Goal: Find contact information: Find contact information

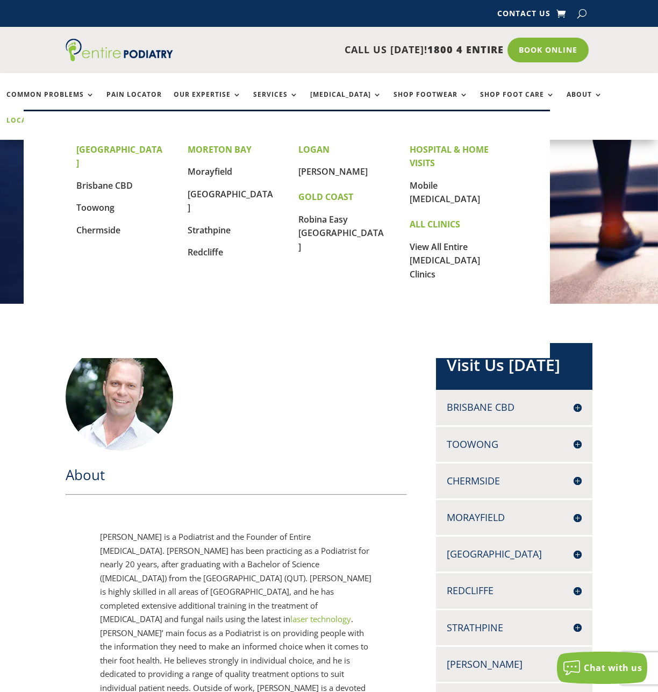
click at [60, 117] on link "Locations" at bounding box center [33, 128] width 54 height 23
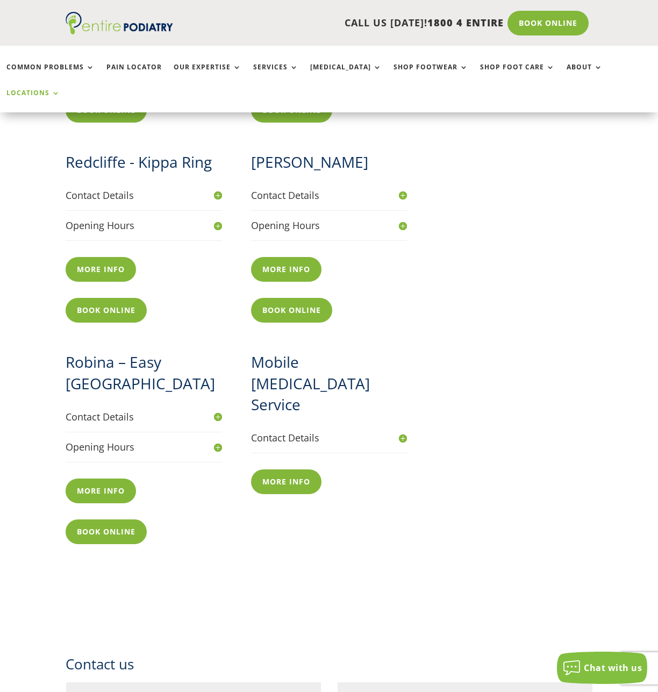
scroll to position [990, 0]
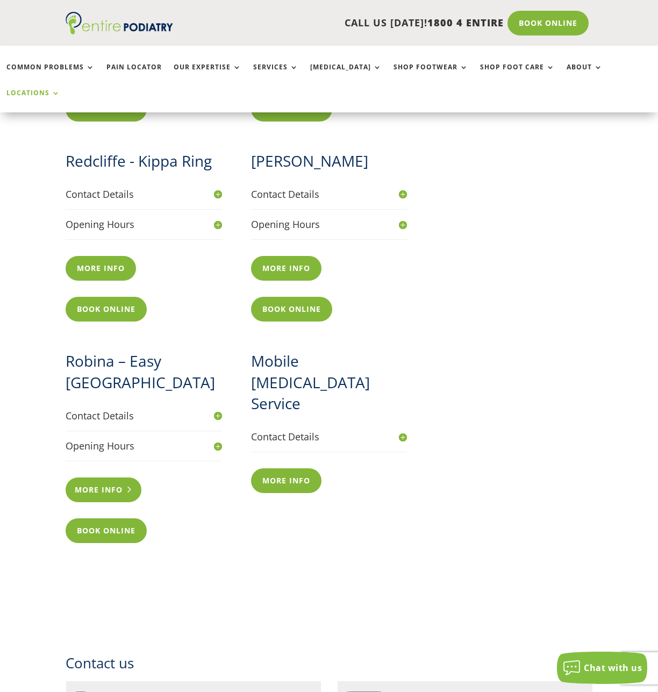
click at [107, 478] on link "More info" at bounding box center [104, 490] width 76 height 25
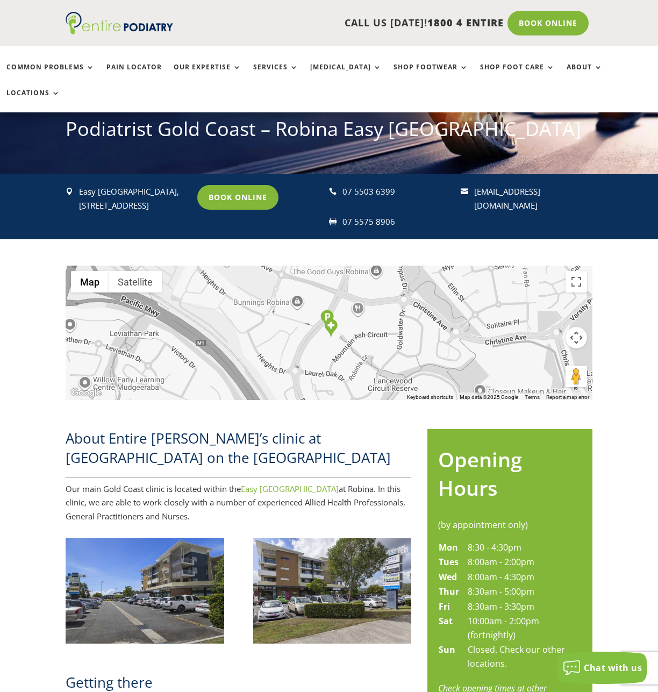
scroll to position [44, 0]
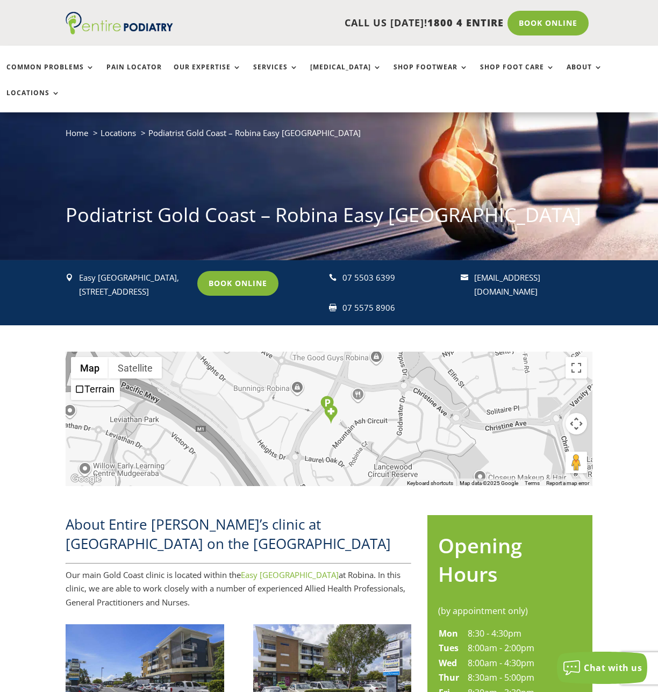
click at [45, 371] on div "← Move left → Move right ↑ Move up ↓ Move down + Zoom in - Zoom out Home Jump l…" at bounding box center [329, 412] width 658 height 174
drag, startPoint x: 30, startPoint y: 343, endPoint x: 71, endPoint y: 328, distance: 44.1
click at [30, 343] on div "← Move left → Move right ↑ Move up ↓ Move down + Zoom in - Zoom out Home Jump l…" at bounding box center [329, 412] width 658 height 174
drag, startPoint x: 40, startPoint y: 331, endPoint x: 196, endPoint y: 294, distance: 160.2
click at [40, 331] on div "← Move left → Move right ↑ Move up ↓ Move down + Zoom in - Zoom out Home Jump l…" at bounding box center [329, 412] width 658 height 174
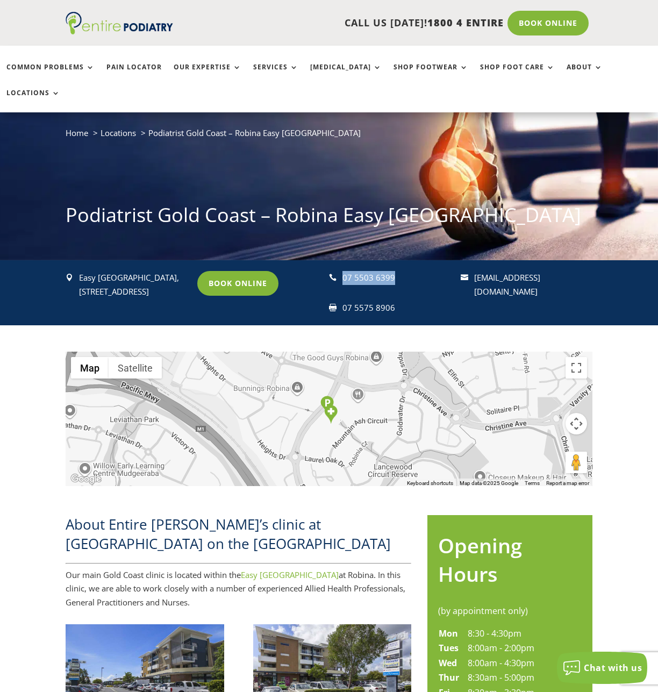
drag, startPoint x: 344, startPoint y: 255, endPoint x: 395, endPoint y: 250, distance: 50.9
click at [395, 271] on div "07 5503 6399" at bounding box center [398, 278] width 110 height 14
copy div "07 5503 6399"
drag, startPoint x: 40, startPoint y: 318, endPoint x: 99, endPoint y: 306, distance: 60.9
click at [40, 325] on div "← Move left → Move right ↑ Move up ↓ Move down + Zoom in - Zoom out Home Jump l…" at bounding box center [329, 412] width 658 height 174
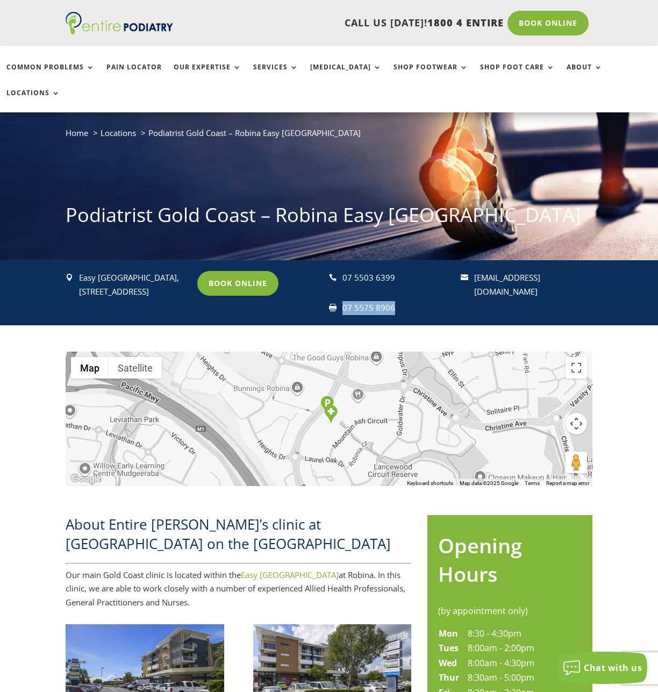
drag, startPoint x: 396, startPoint y: 285, endPoint x: 344, endPoint y: 287, distance: 52.2
click at [344, 301] on div "07 5575 8906" at bounding box center [398, 308] width 110 height 14
copy div "07 5575 8906"
